Goal: Information Seeking & Learning: Check status

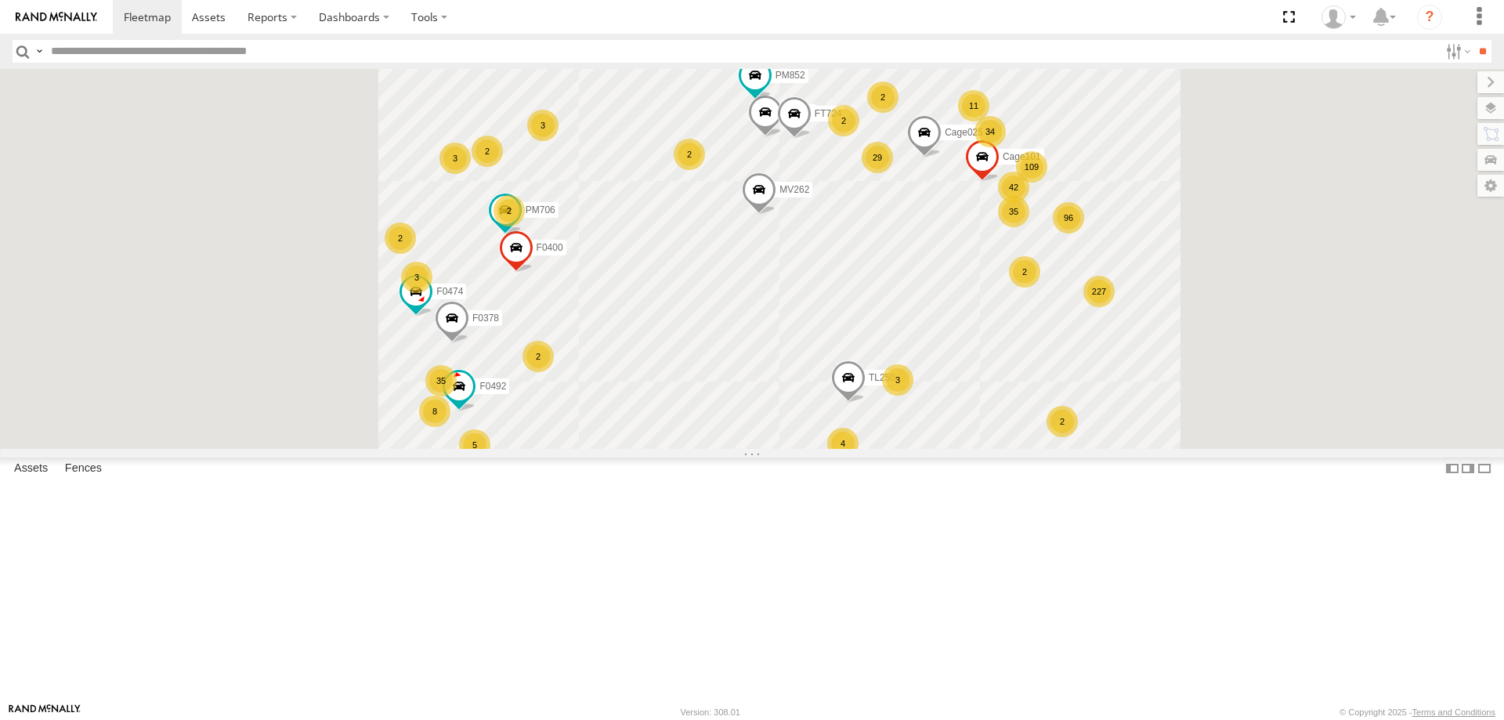
click at [378, 51] on input "text" at bounding box center [742, 51] width 1394 height 23
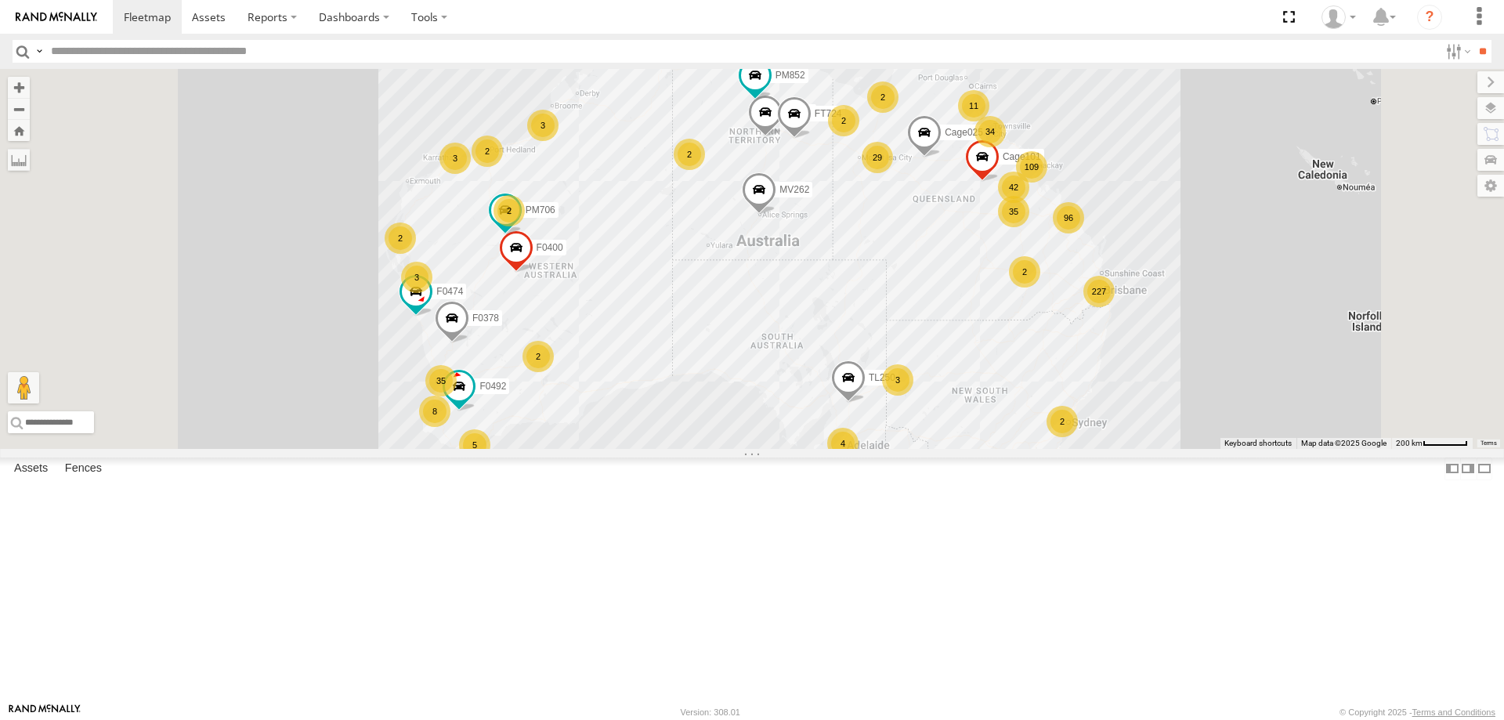
type input "*"
type input "*****"
click at [1474, 40] on input "**" at bounding box center [1483, 51] width 18 height 23
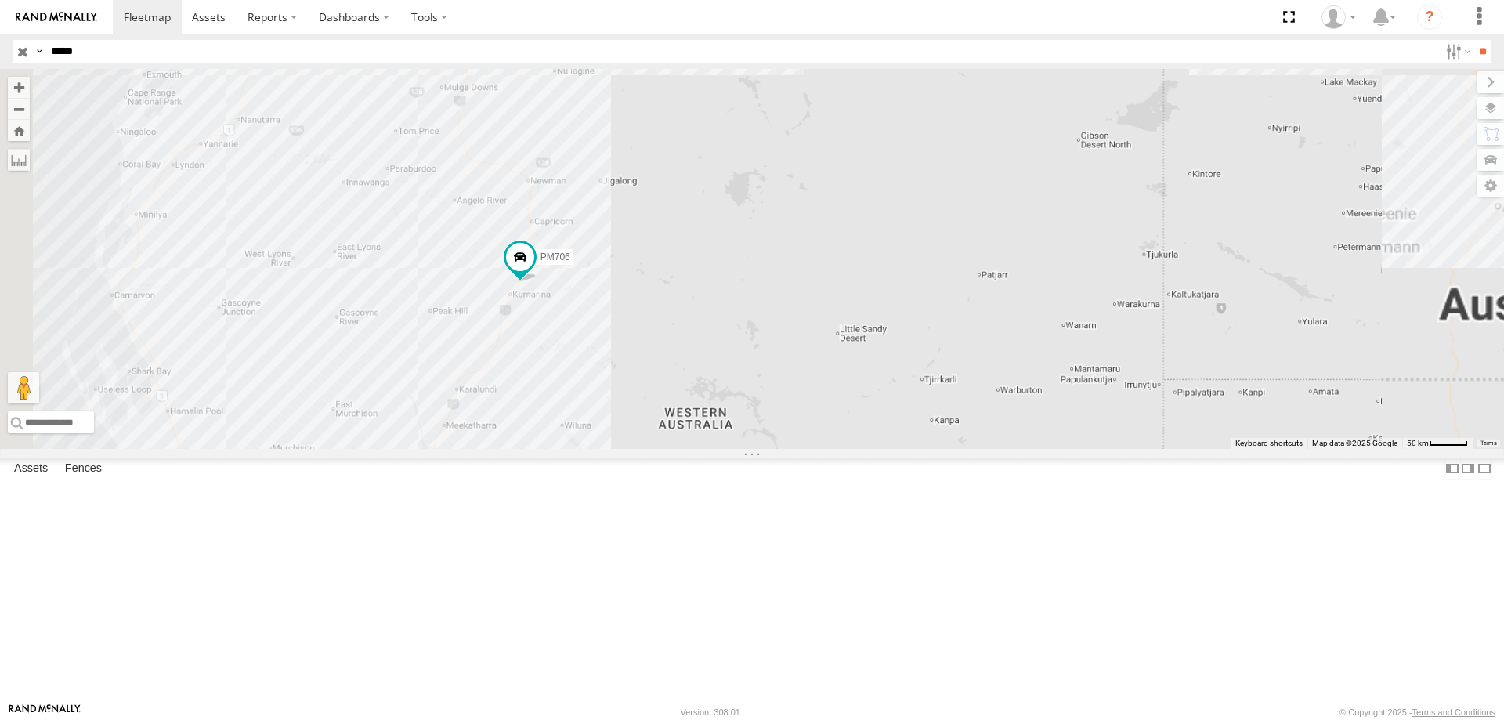
drag, startPoint x: 877, startPoint y: 557, endPoint x: 869, endPoint y: 538, distance: 20.4
click at [869, 449] on div "PM706" at bounding box center [752, 259] width 1504 height 380
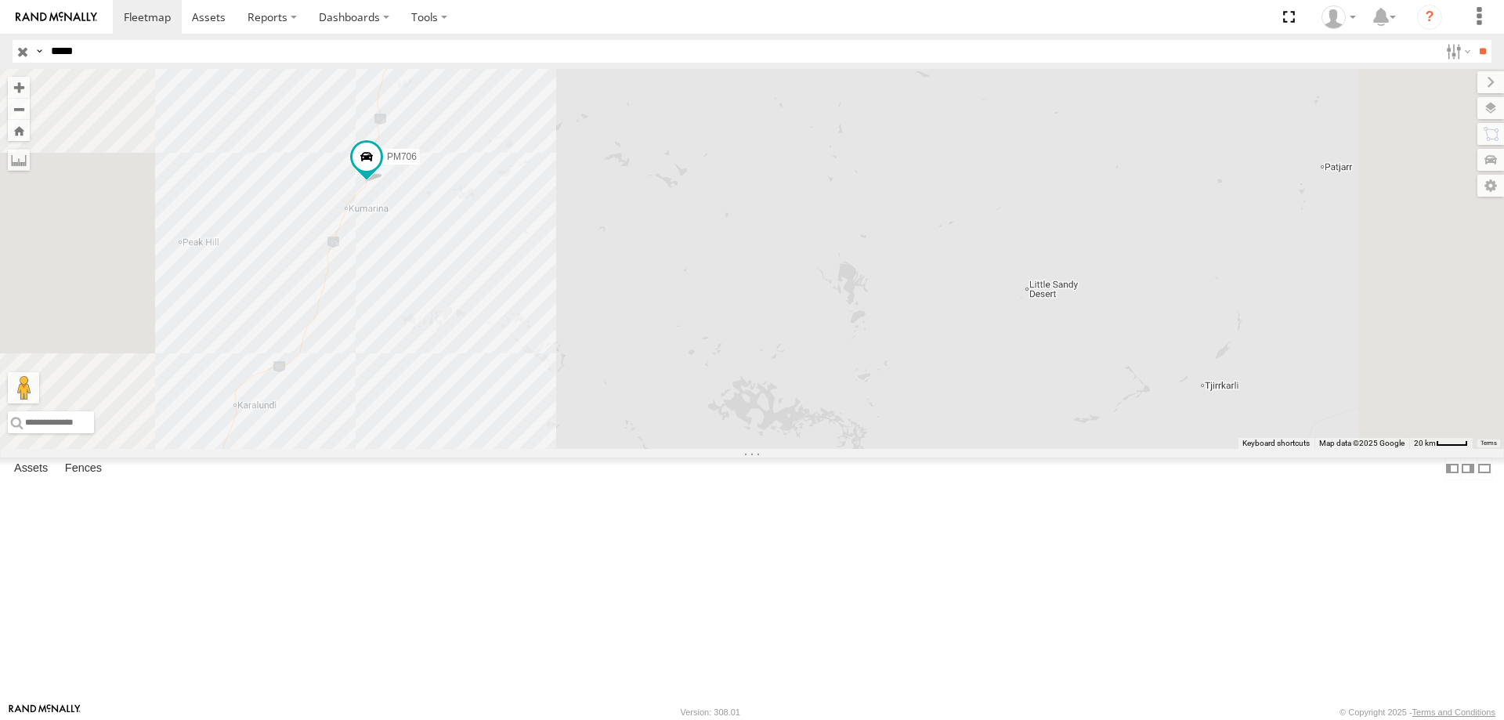
click at [831, 449] on div "PM706" at bounding box center [752, 259] width 1504 height 380
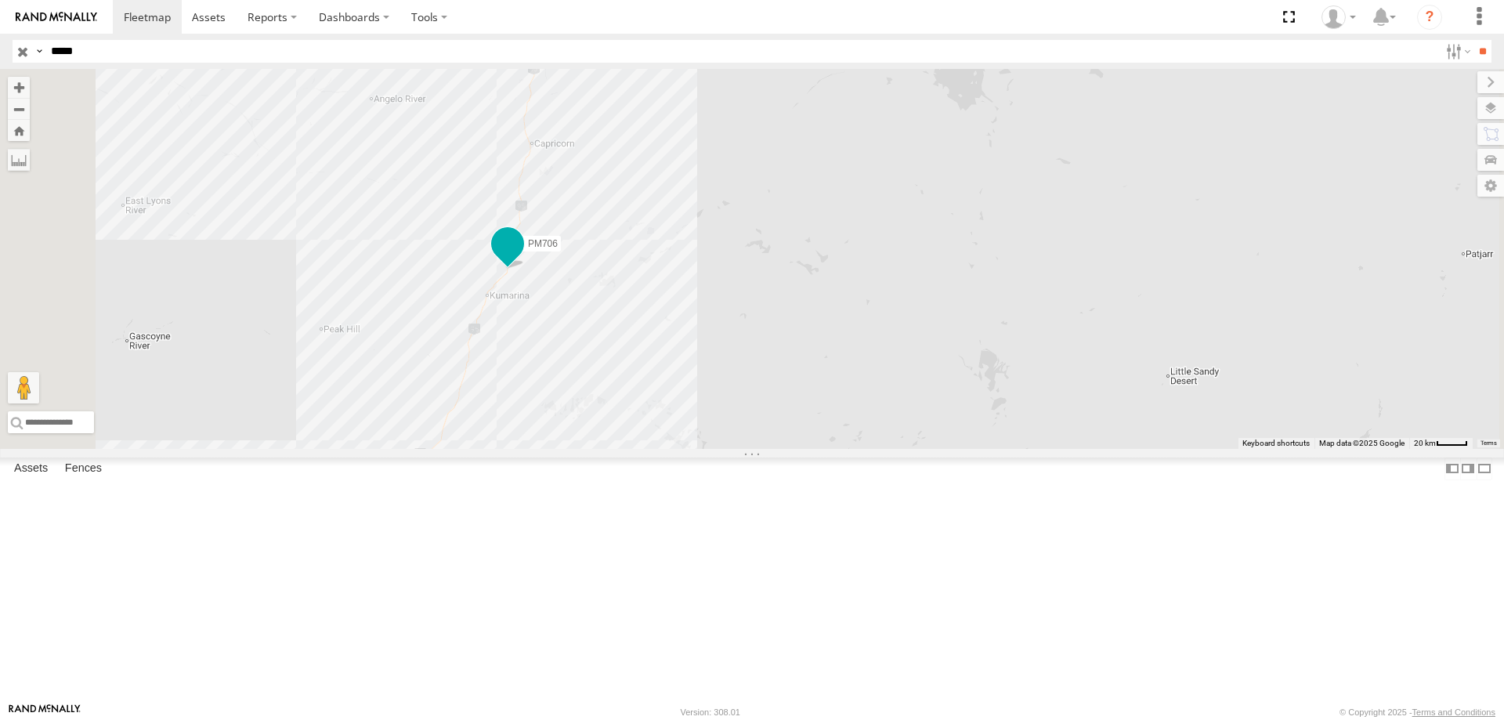
click at [522, 258] on span at bounding box center [508, 244] width 28 height 28
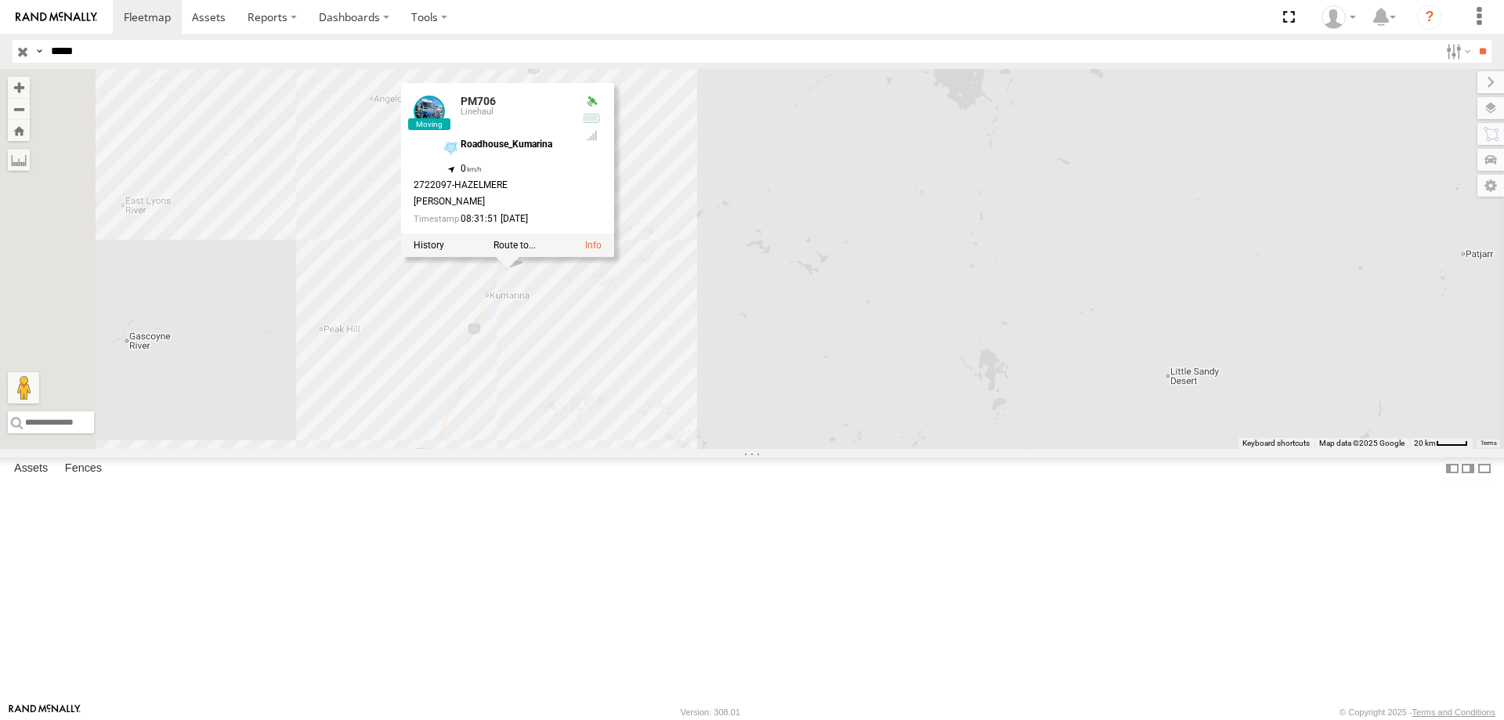
click at [614, 257] on div at bounding box center [507, 245] width 213 height 24
click at [444, 251] on label at bounding box center [429, 245] width 31 height 11
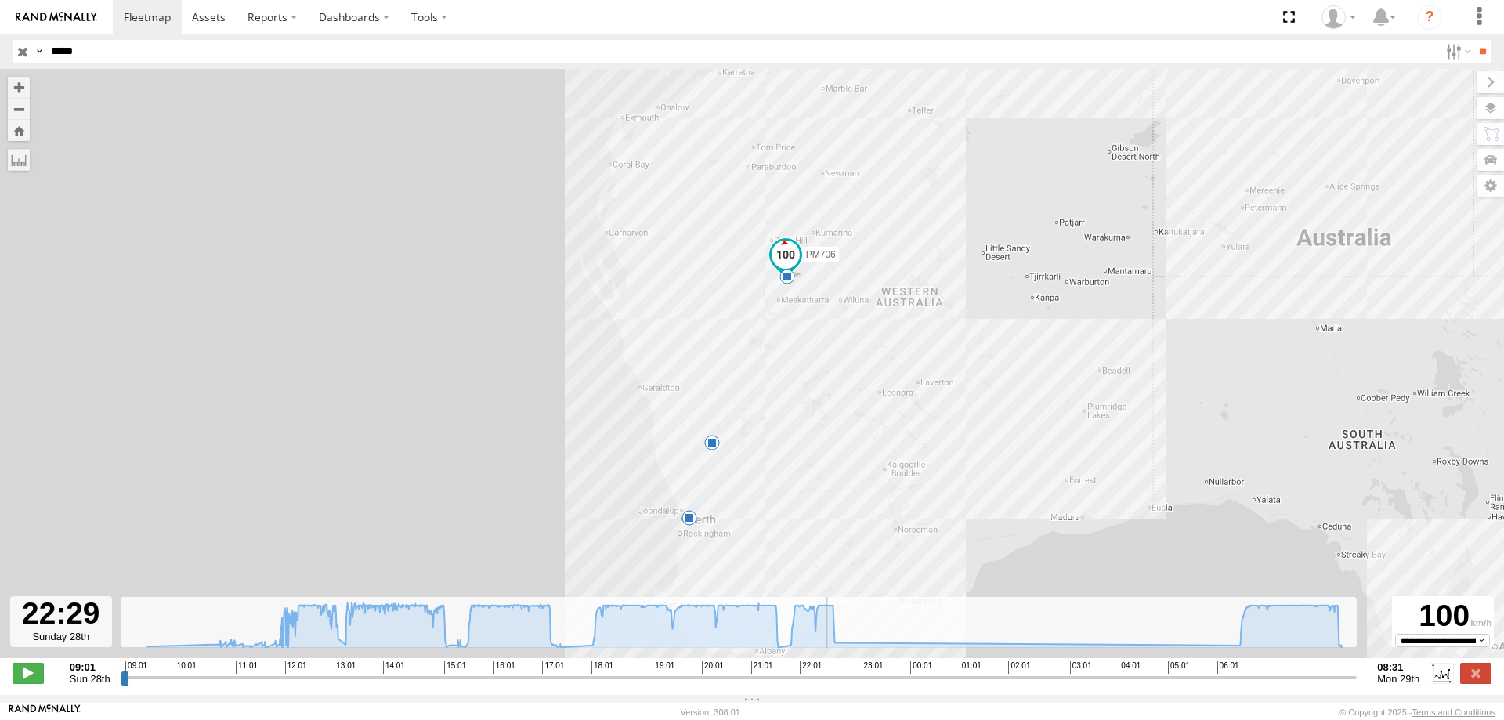
drag, startPoint x: 139, startPoint y: 686, endPoint x: 828, endPoint y: 651, distance: 689.5
click at [828, 670] on input "range" at bounding box center [739, 677] width 1237 height 15
drag, startPoint x: 838, startPoint y: 685, endPoint x: 1247, endPoint y: 579, distance: 422.4
type input "**********"
click at [1358, 670] on input "range" at bounding box center [739, 677] width 1237 height 15
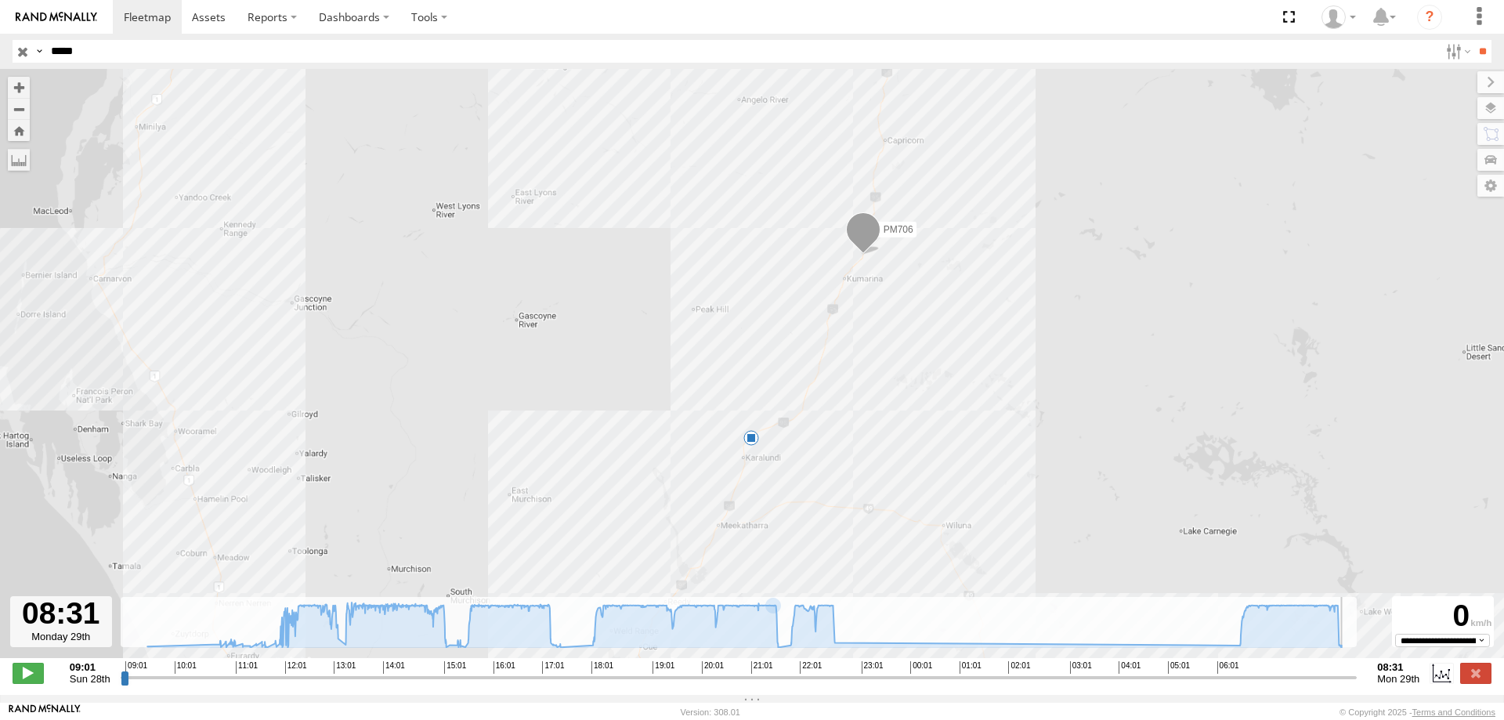
drag, startPoint x: 1002, startPoint y: 180, endPoint x: 993, endPoint y: 236, distance: 56.3
click at [993, 236] on div "PM706 09:19 Sun 15:10 Sun 22:42 Sun" at bounding box center [752, 372] width 1504 height 606
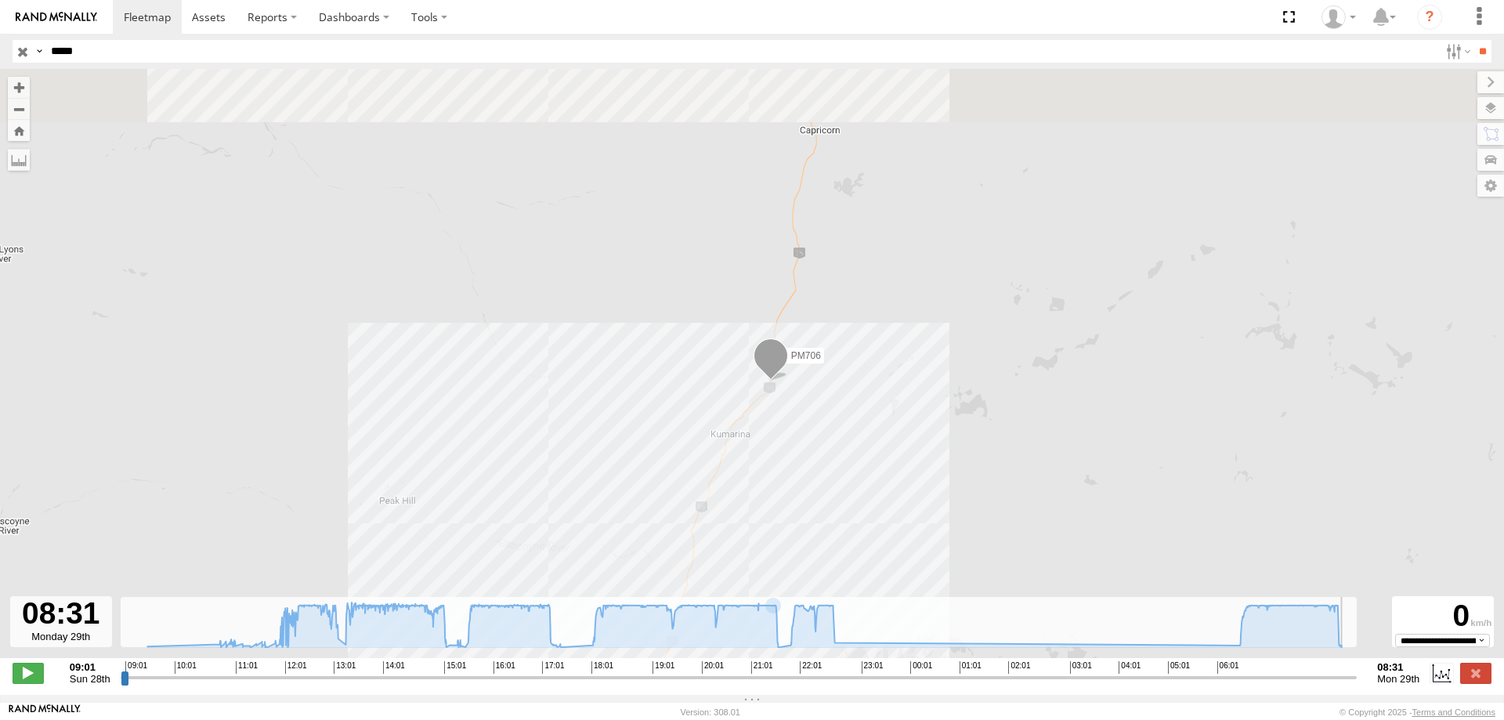
drag, startPoint x: 928, startPoint y: 251, endPoint x: 907, endPoint y: 317, distance: 69.9
click at [907, 317] on div "PM706 09:19 Sun 15:10 Sun 22:42 Sun" at bounding box center [752, 372] width 1504 height 606
click at [9, 154] on label at bounding box center [19, 160] width 22 height 22
click at [0, 0] on label at bounding box center [0, 0] width 0 height 0
click at [801, 370] on label "PM706" at bounding box center [799, 362] width 45 height 16
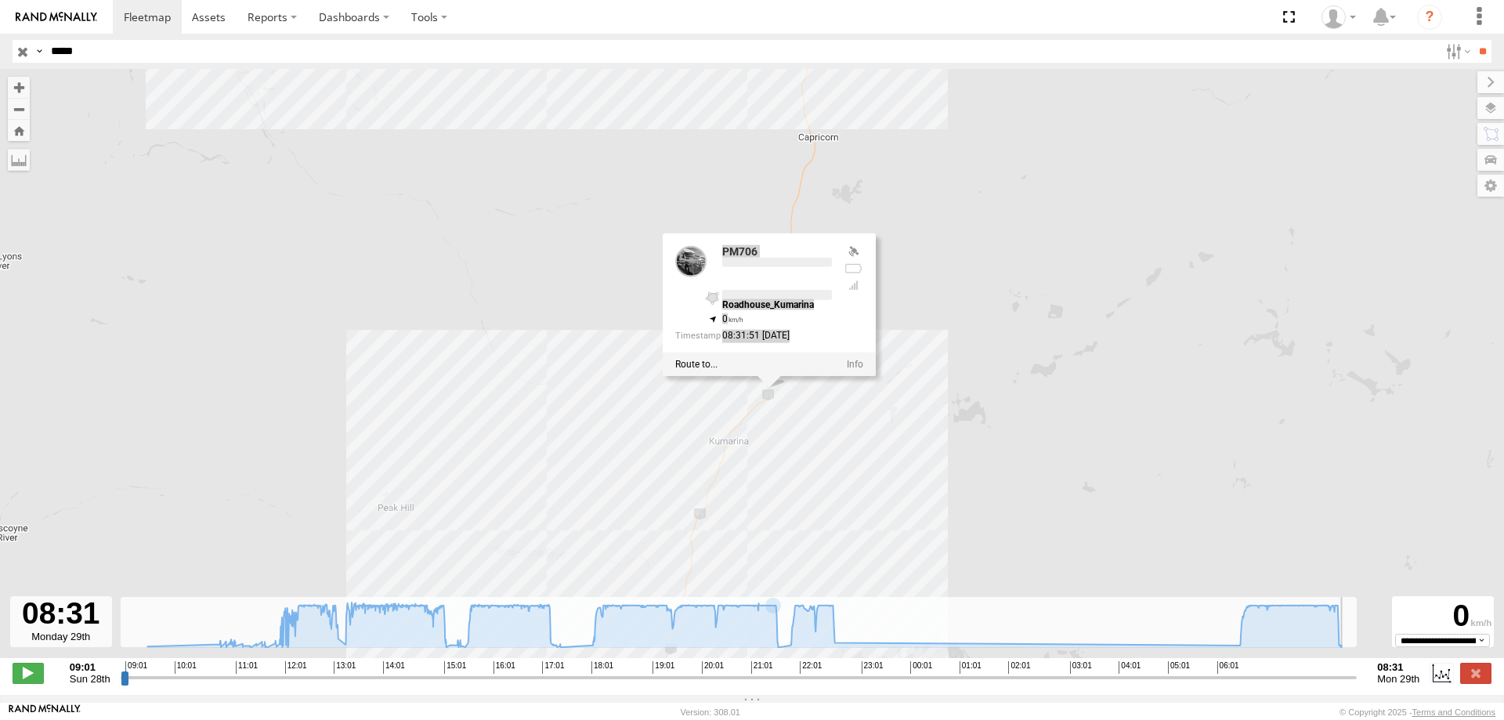
click at [801, 373] on div at bounding box center [769, 364] width 213 height 24
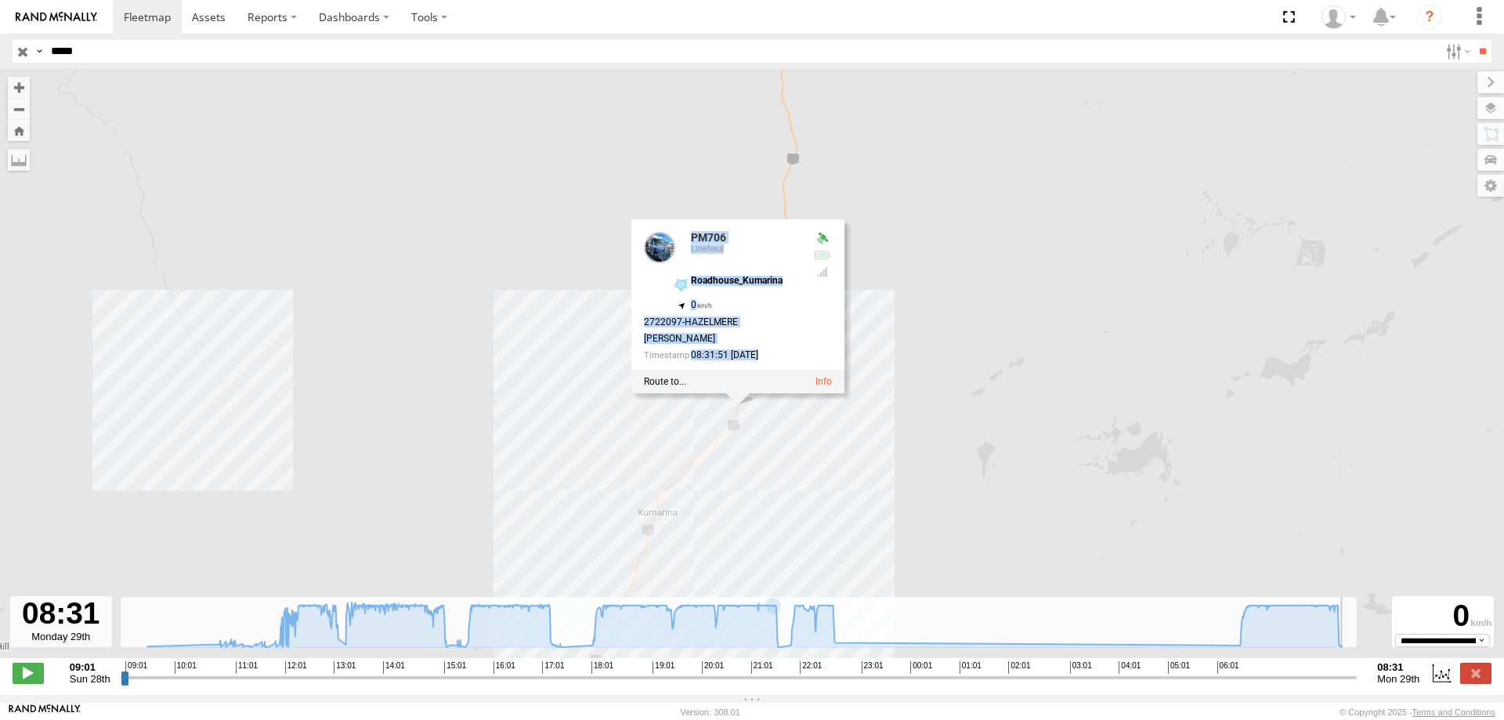
click at [750, 425] on div "PM706 09:19 Sun 15:10 Sun 22:42 Sun PM706 [GEOGRAPHIC_DATA] -24.71102 , 119.607…" at bounding box center [752, 372] width 1504 height 606
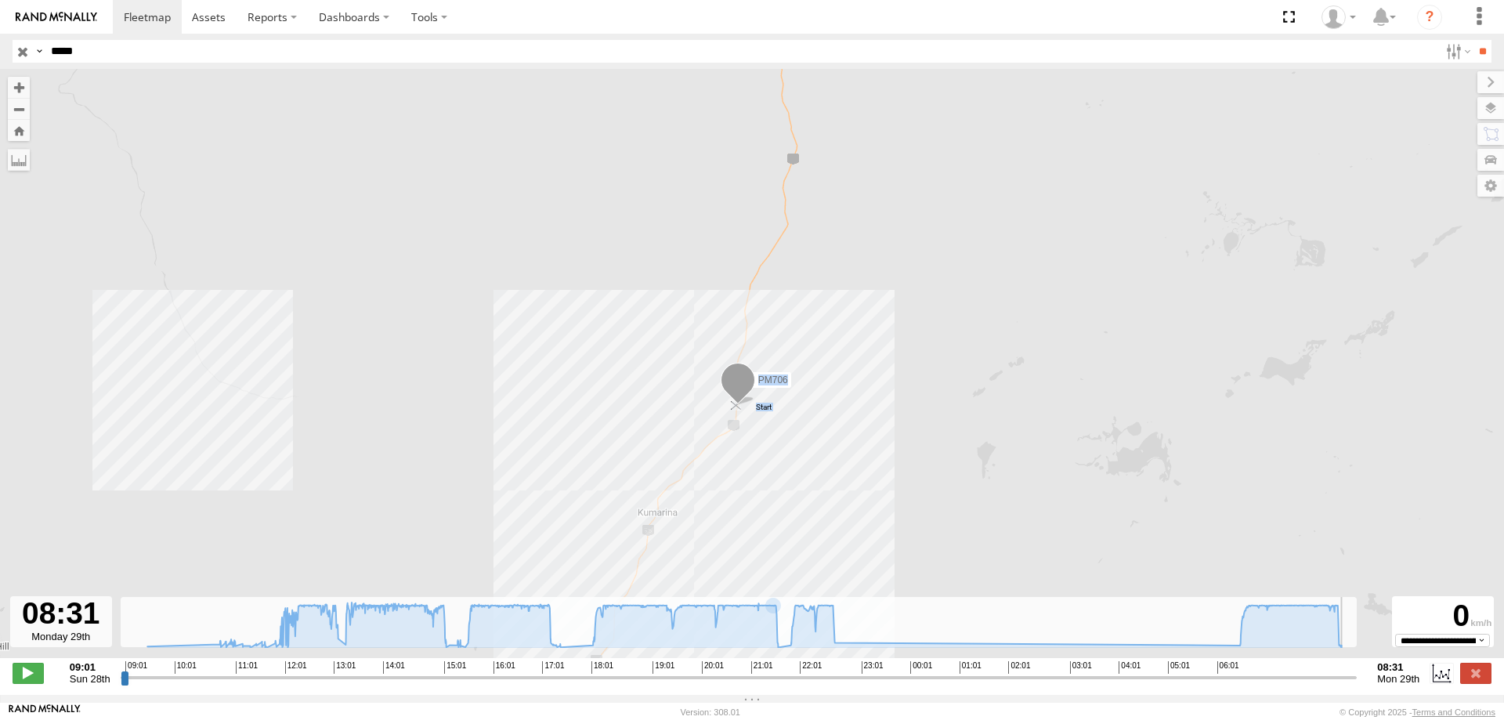
drag, startPoint x: 750, startPoint y: 425, endPoint x: 735, endPoint y: 409, distance: 22.2
click at [735, 409] on img "Start" at bounding box center [736, 406] width 22 height 22
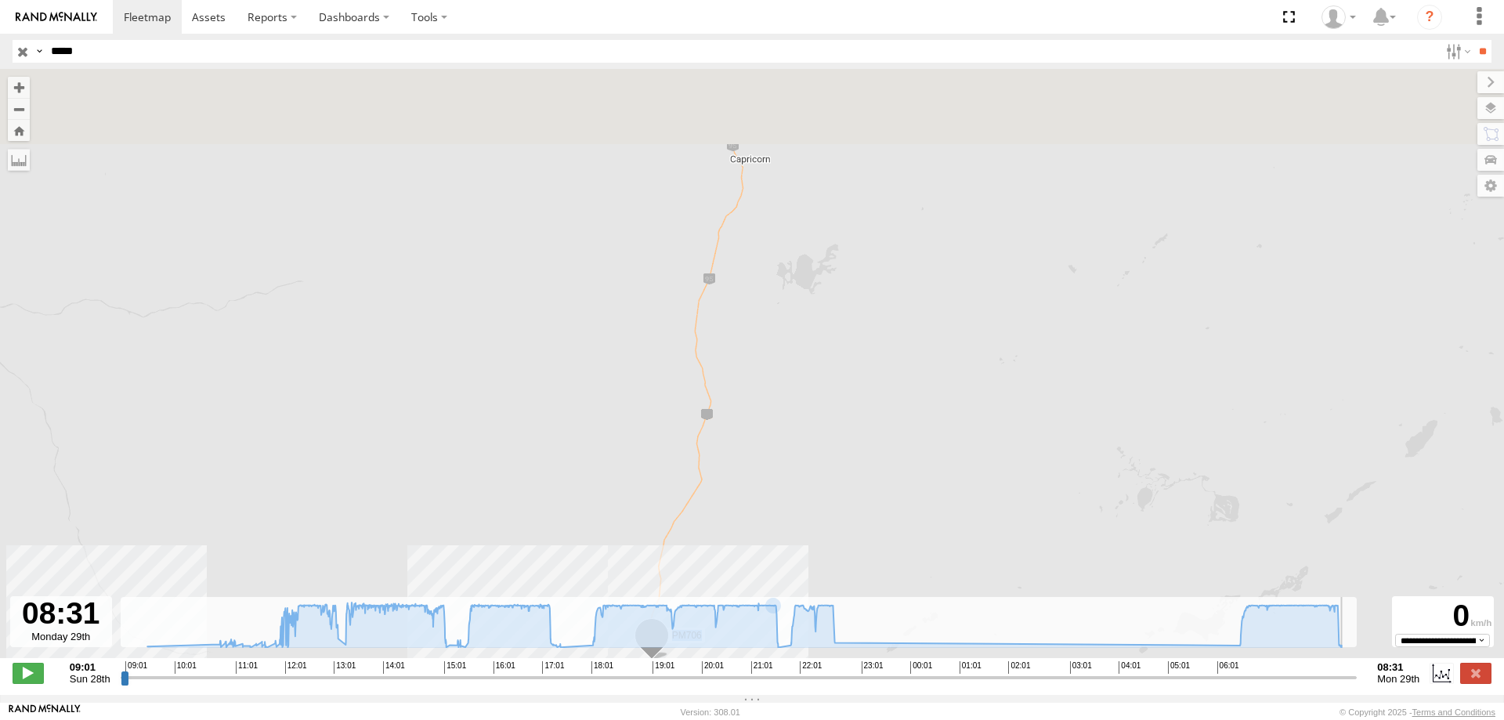
drag, startPoint x: 827, startPoint y: 291, endPoint x: 746, endPoint y: 496, distance: 220.8
click at [746, 496] on div "PM706 09:19 Sun 15:10 Sun 22:42 Sun" at bounding box center [752, 372] width 1504 height 606
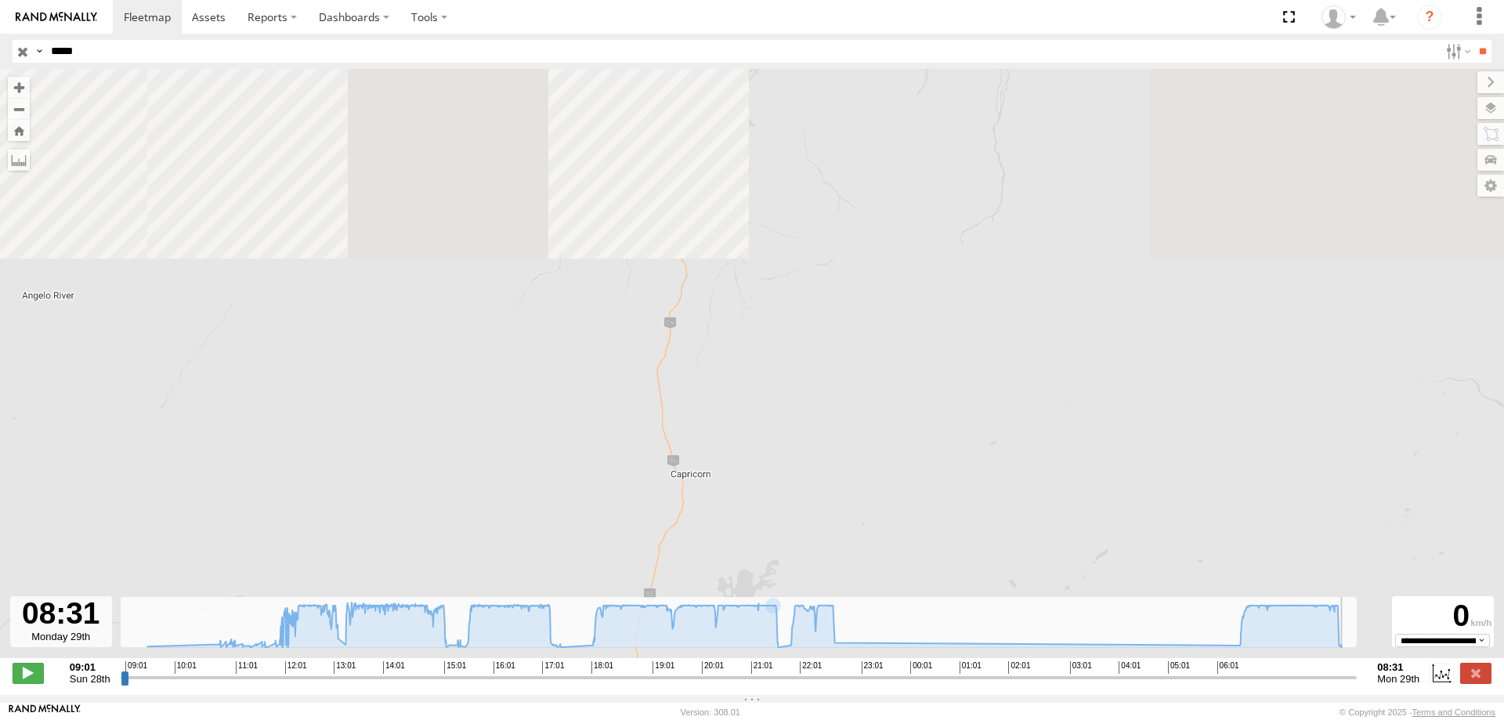
drag, startPoint x: 695, startPoint y: 295, endPoint x: 684, endPoint y: 436, distance: 140.7
click at [684, 436] on div "PM706 09:19 Sun 15:10 Sun 22:42 Sun" at bounding box center [752, 372] width 1504 height 606
click at [678, 153] on div "PM706 09:19 Sun 15:10 Sun 22:42 Sun" at bounding box center [752, 372] width 1504 height 606
